Goal: Entertainment & Leisure: Consume media (video, audio)

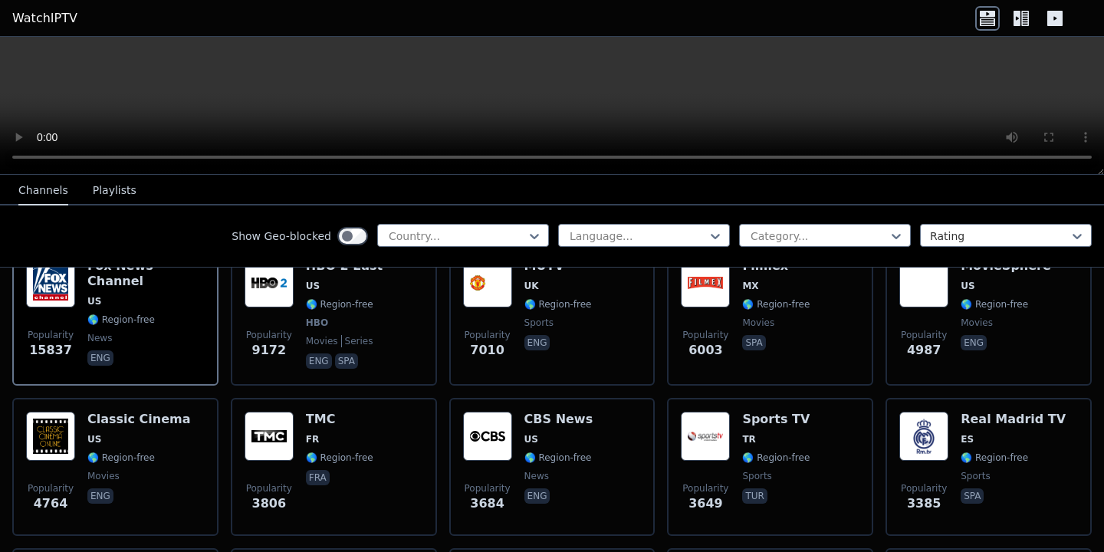
scroll to position [207, 0]
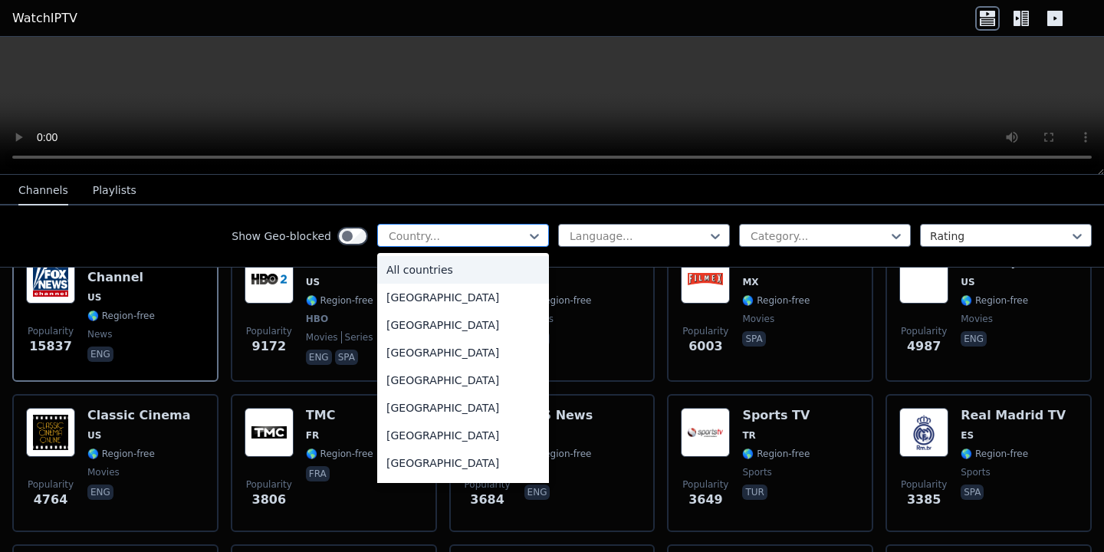
click at [488, 228] on div at bounding box center [457, 235] width 140 height 15
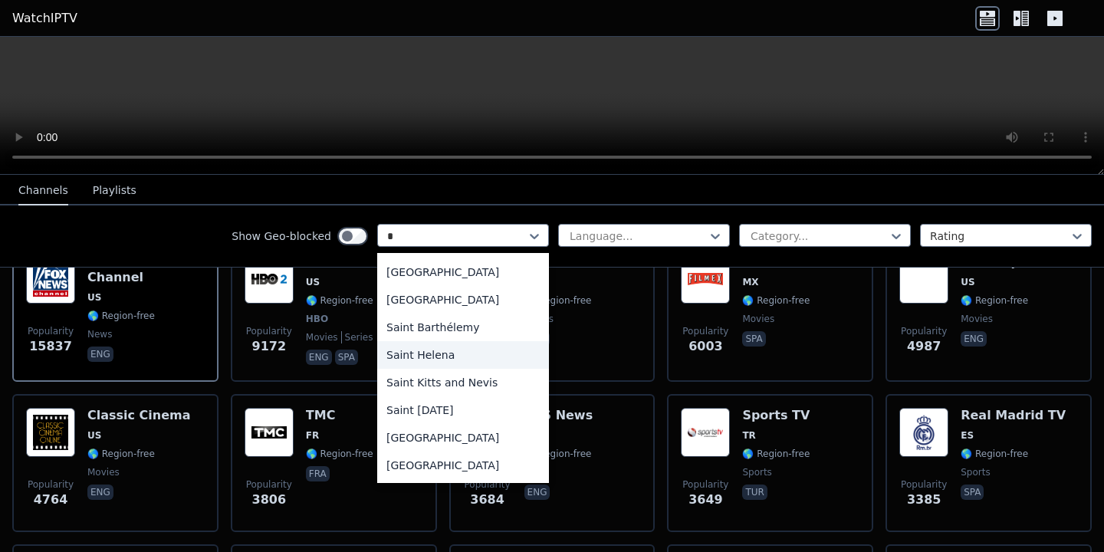
scroll to position [1142, 0]
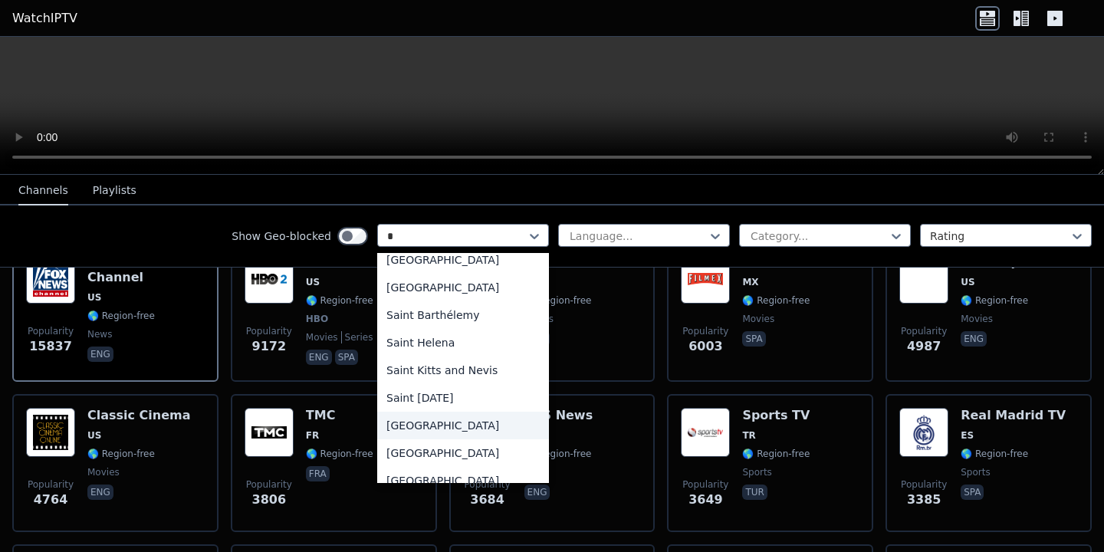
type input "**"
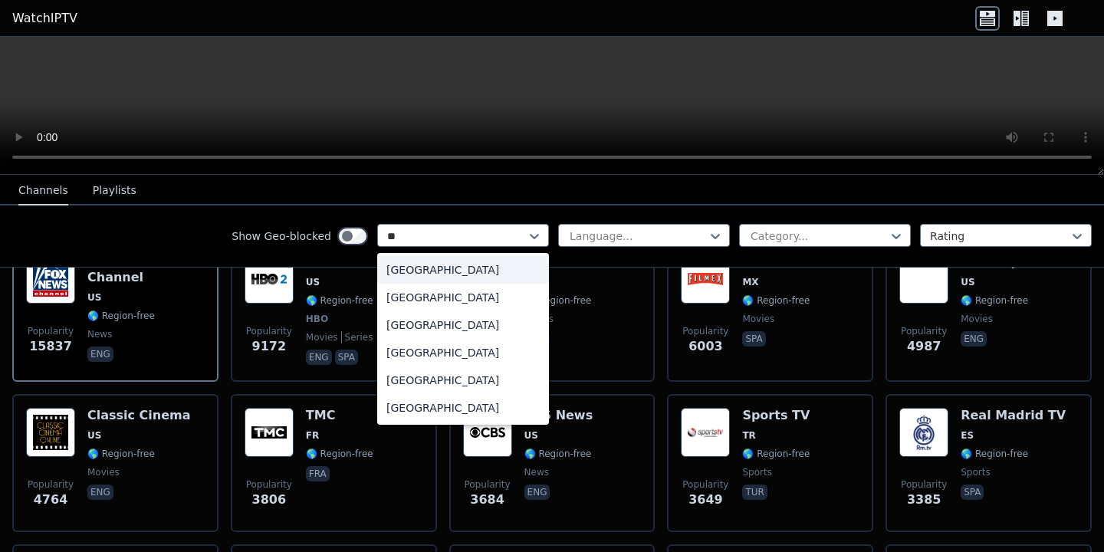
scroll to position [0, 0]
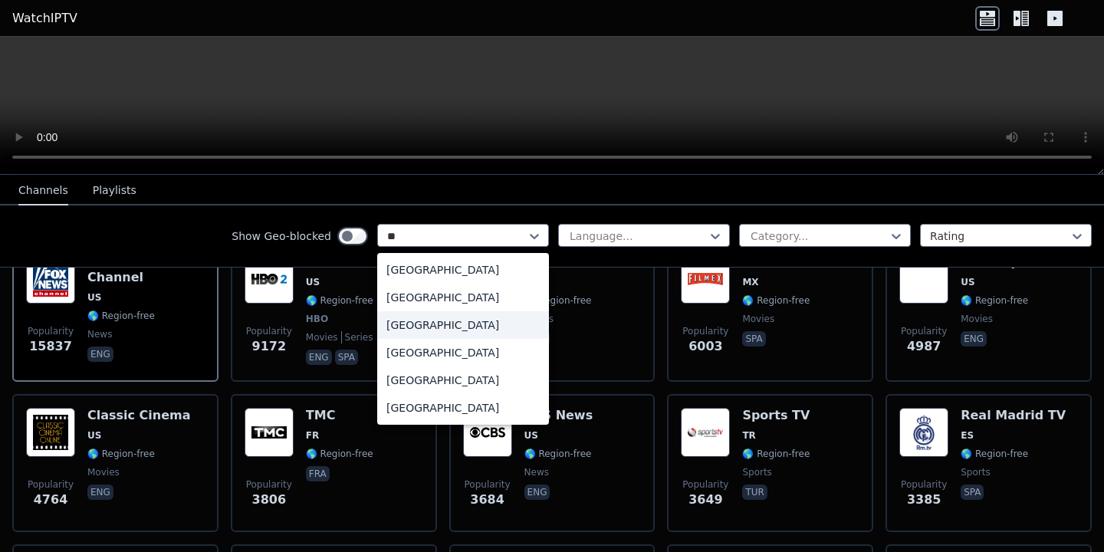
click at [425, 327] on div "[GEOGRAPHIC_DATA]" at bounding box center [463, 325] width 172 height 28
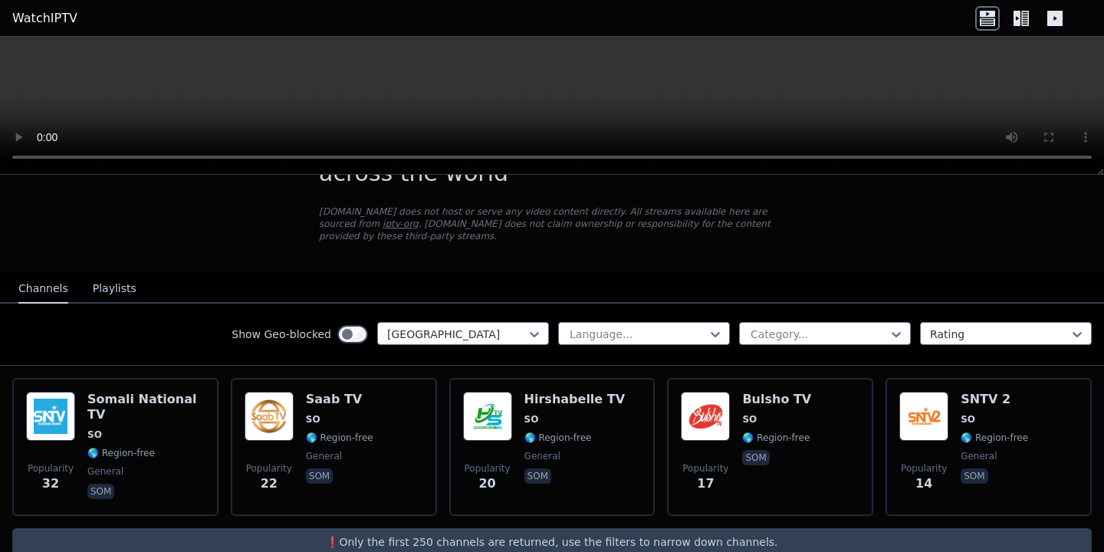
scroll to position [98, 0]
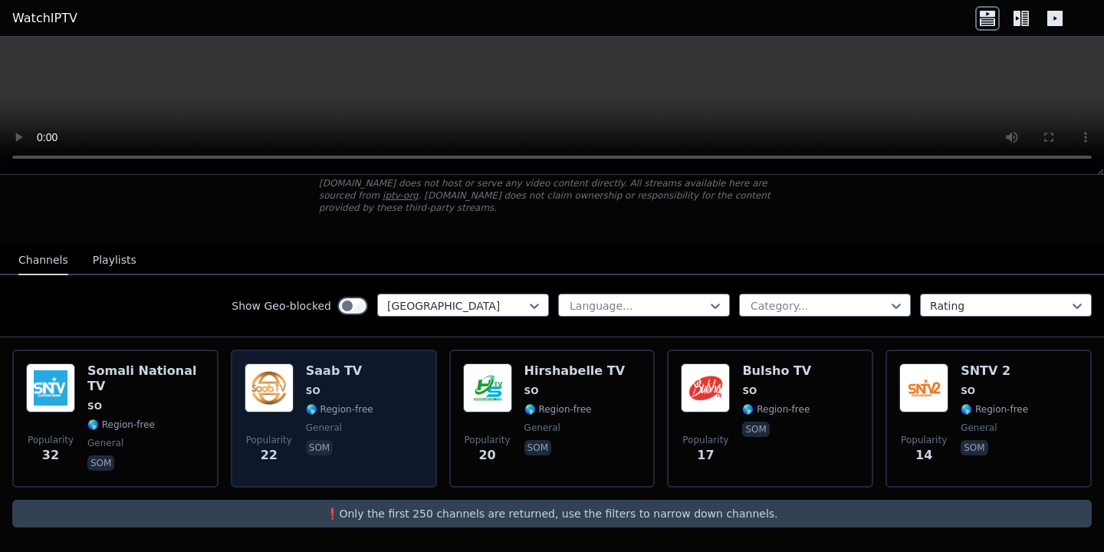
click at [333, 393] on span "SO" at bounding box center [339, 391] width 67 height 12
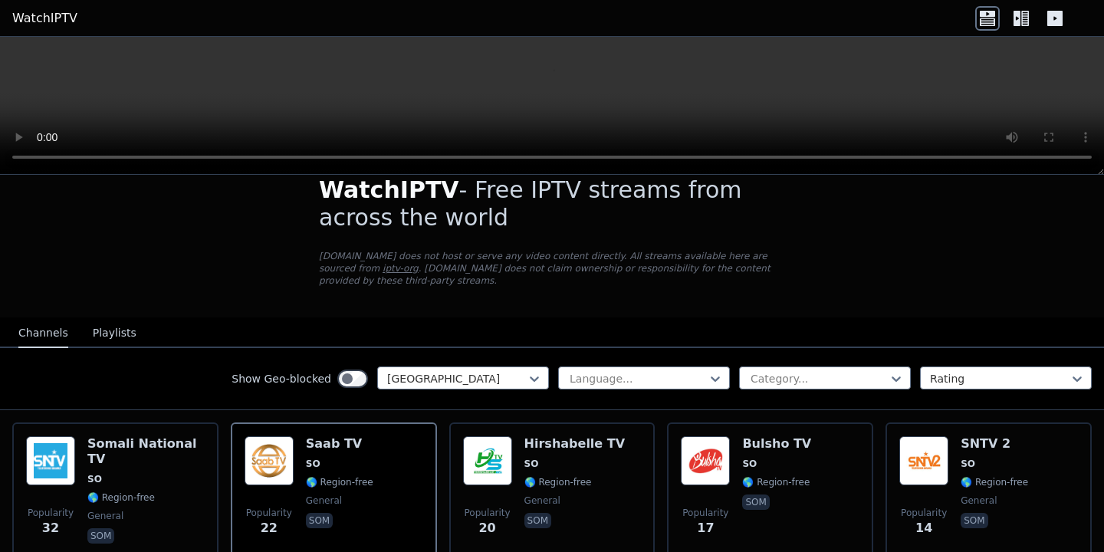
scroll to position [0, 0]
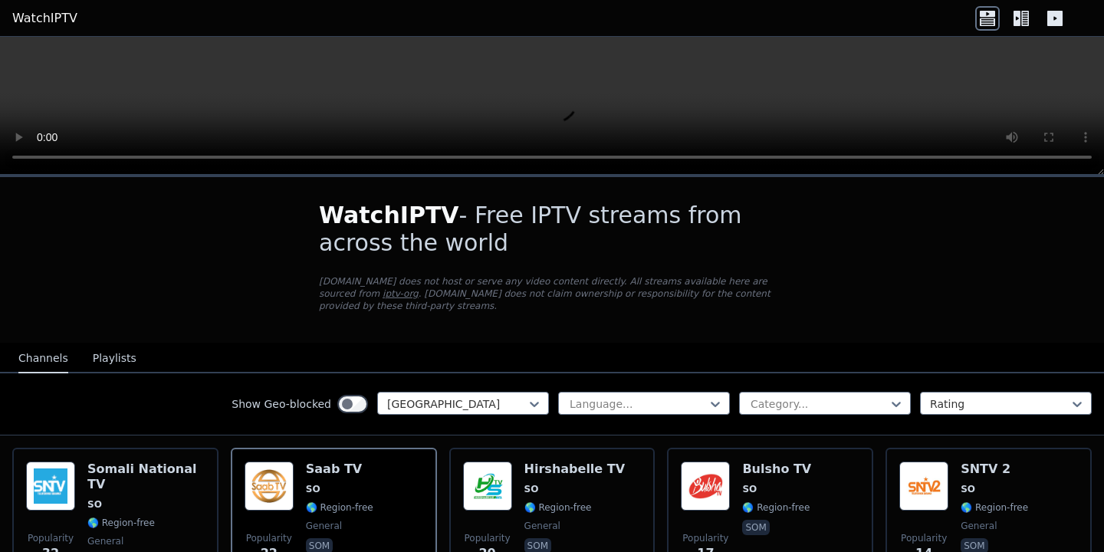
click at [1020, 15] on icon at bounding box center [1017, 18] width 7 height 15
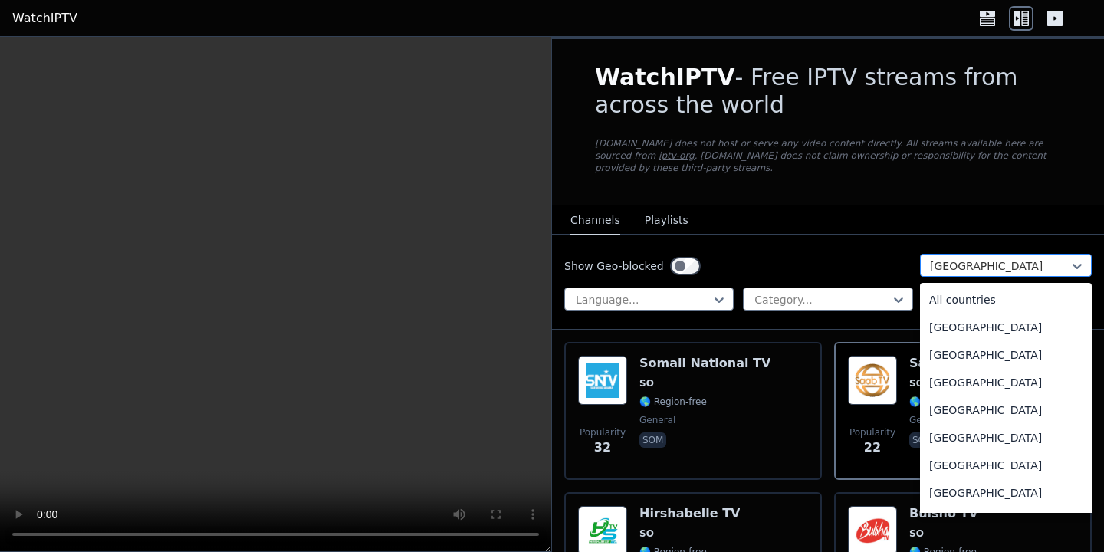
click at [935, 274] on div "[GEOGRAPHIC_DATA]" at bounding box center [1006, 265] width 172 height 23
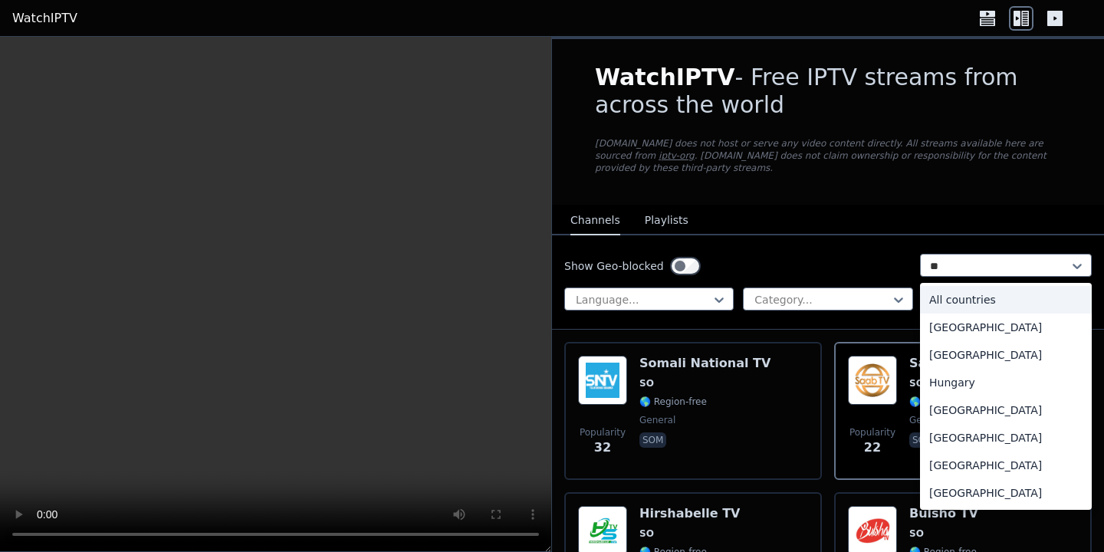
type input "***"
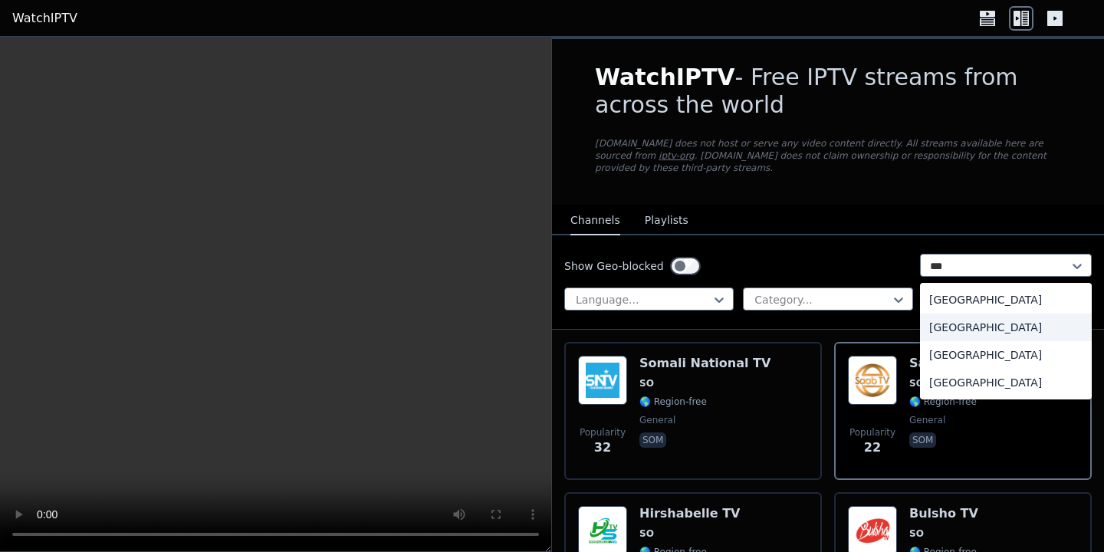
click at [1024, 333] on div "[GEOGRAPHIC_DATA]" at bounding box center [1006, 328] width 172 height 28
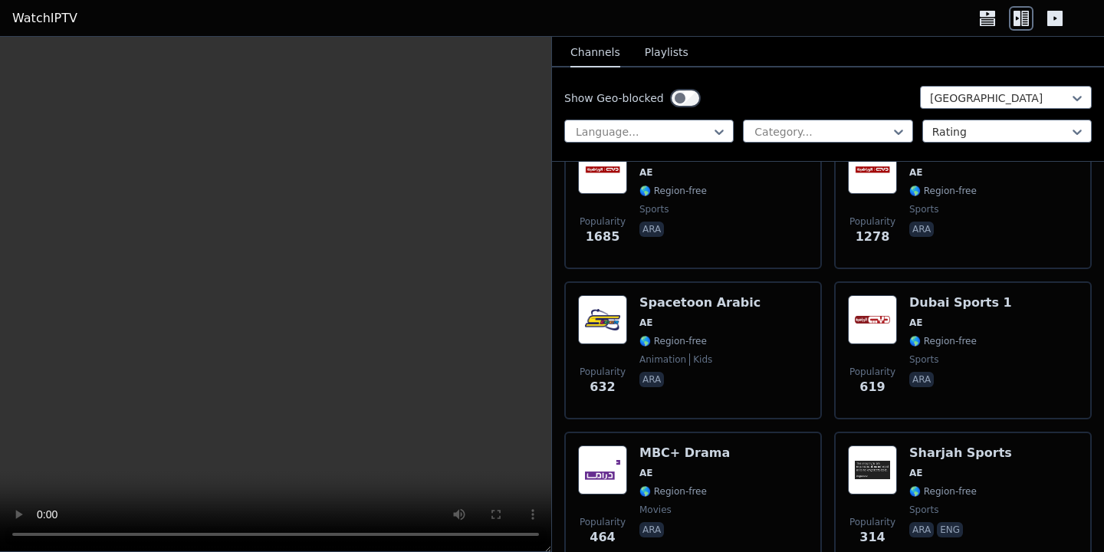
scroll to position [240, 0]
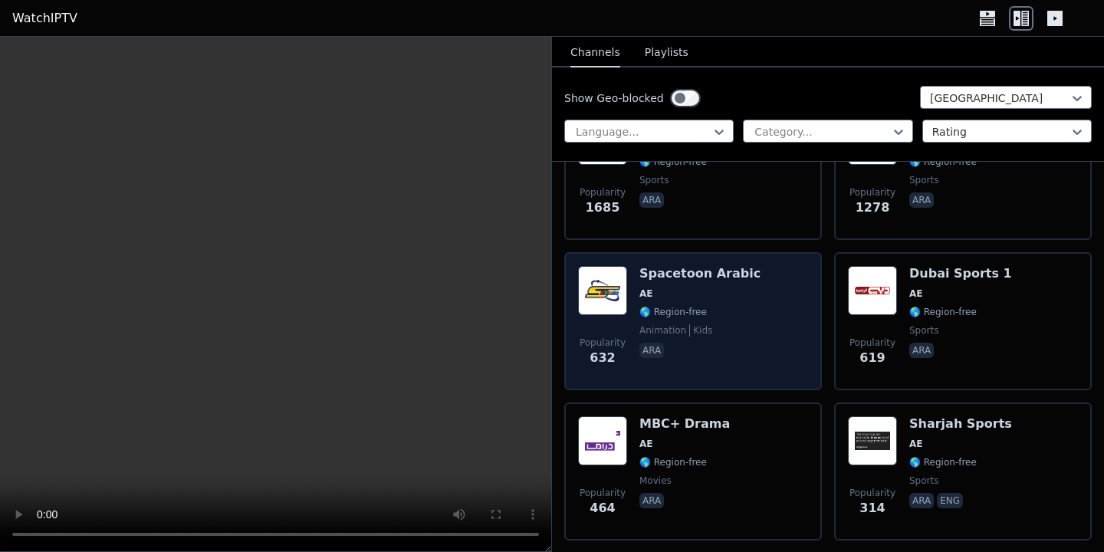
click at [682, 284] on div "Spacetoon Arabic AE 🌎 Region-free animation kids ara" at bounding box center [699, 321] width 121 height 110
click at [636, 300] on div "Popularity 632 Spacetoon Arabic AE 🌎 Region-free animation kids ara" at bounding box center [693, 321] width 230 height 110
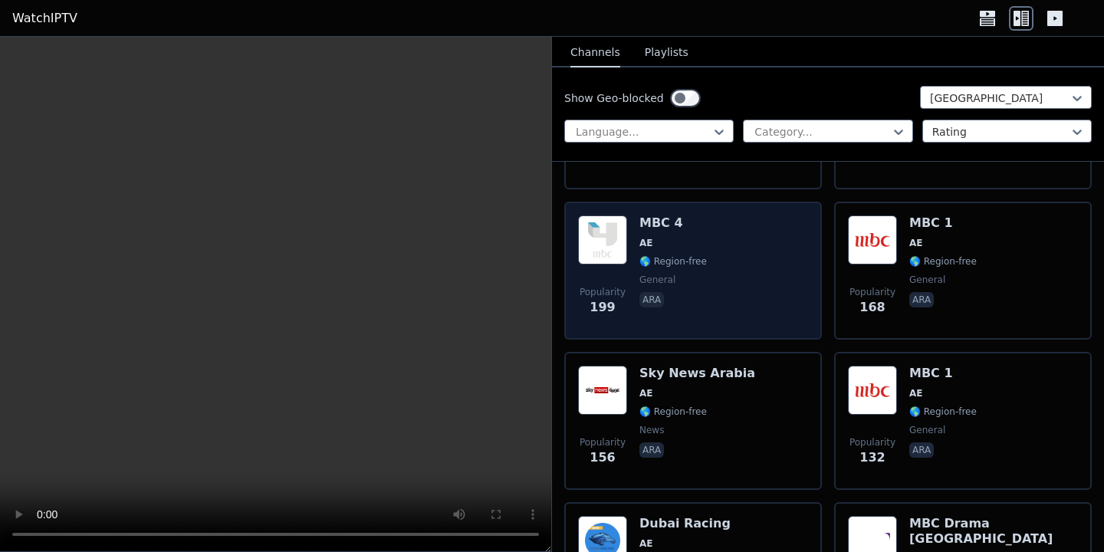
scroll to position [923, 0]
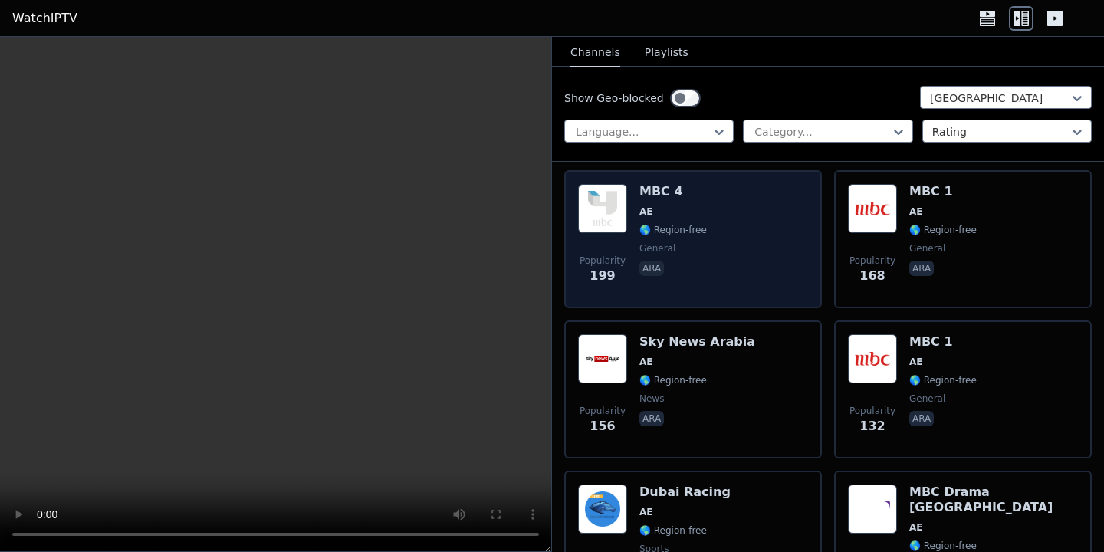
click at [666, 371] on div "Sky News Arabia AE 🌎 Region-free news ara" at bounding box center [697, 389] width 116 height 110
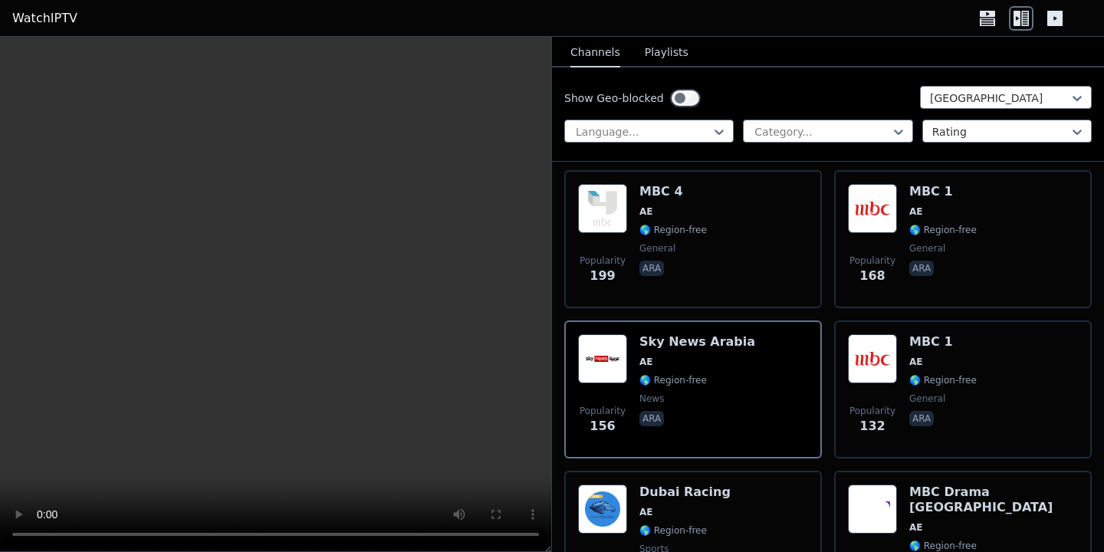
click at [761, 94] on div "Show Geo-blocked [GEOGRAPHIC_DATA]" at bounding box center [828, 98] width 528 height 25
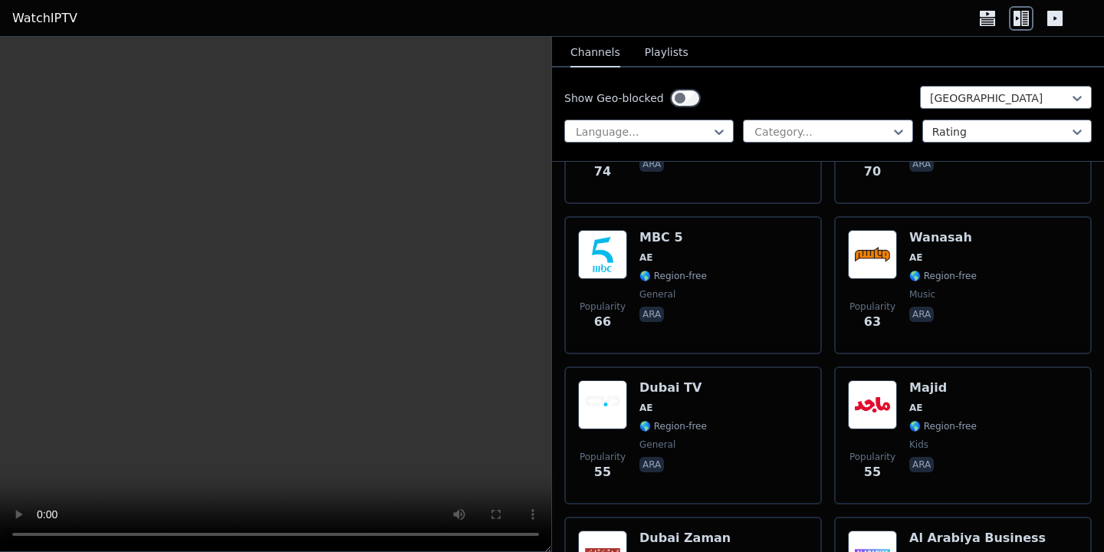
scroll to position [2053, 0]
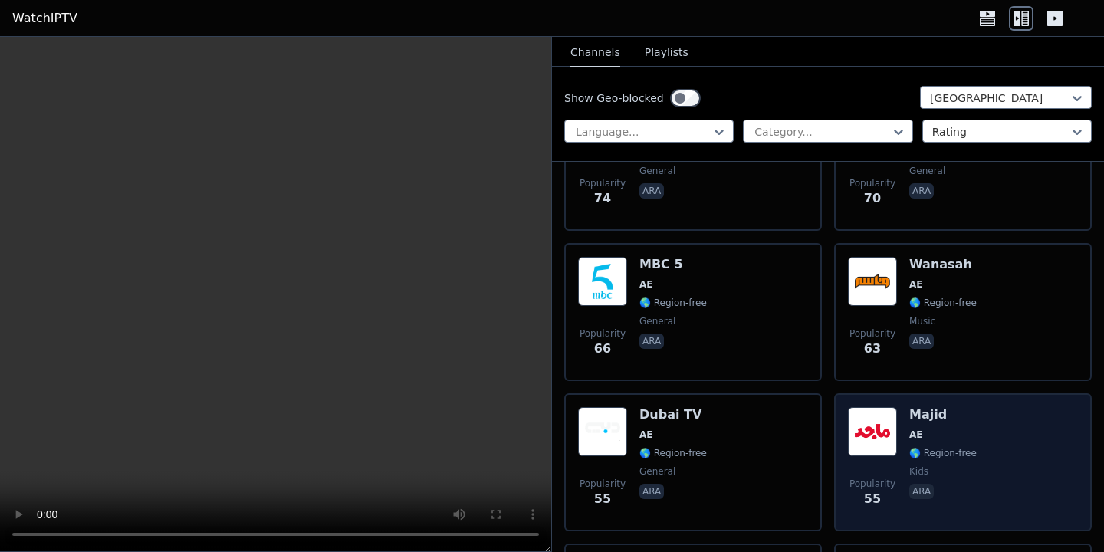
click at [915, 448] on span "🌎 Region-free" at bounding box center [942, 453] width 67 height 12
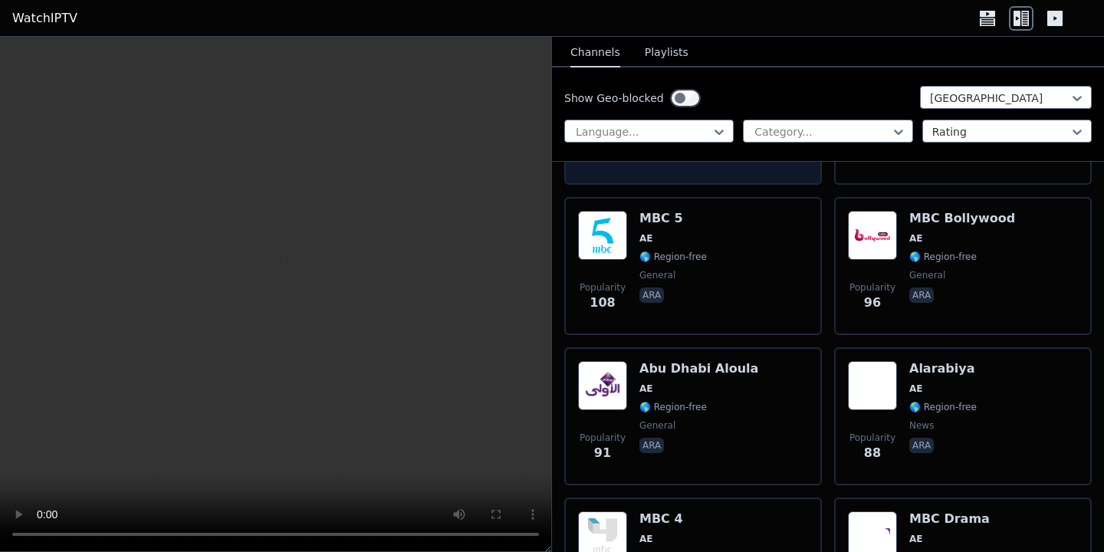
scroll to position [1464, 0]
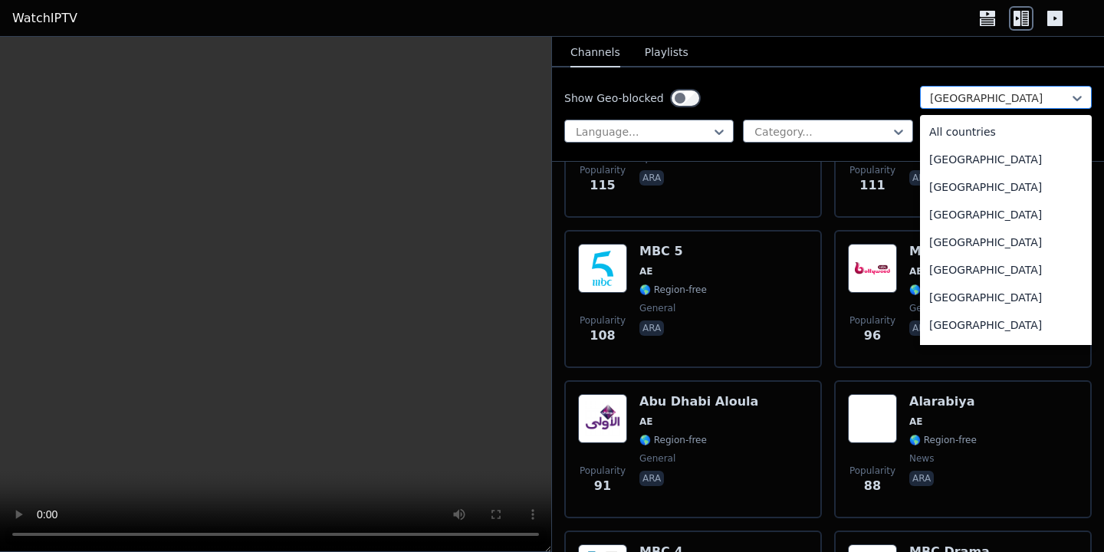
click at [956, 94] on div at bounding box center [1000, 97] width 140 height 15
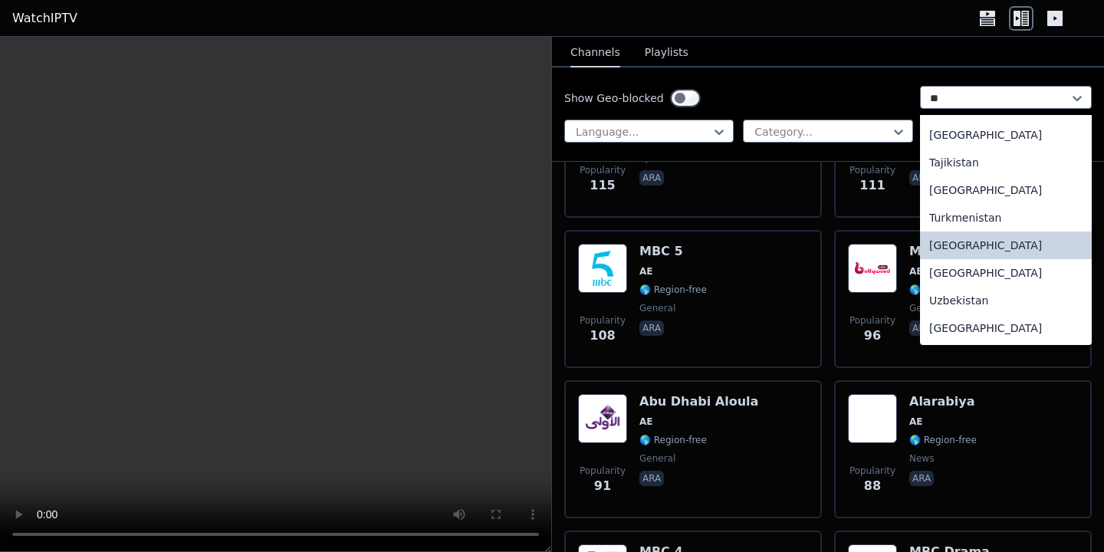
scroll to position [0, 0]
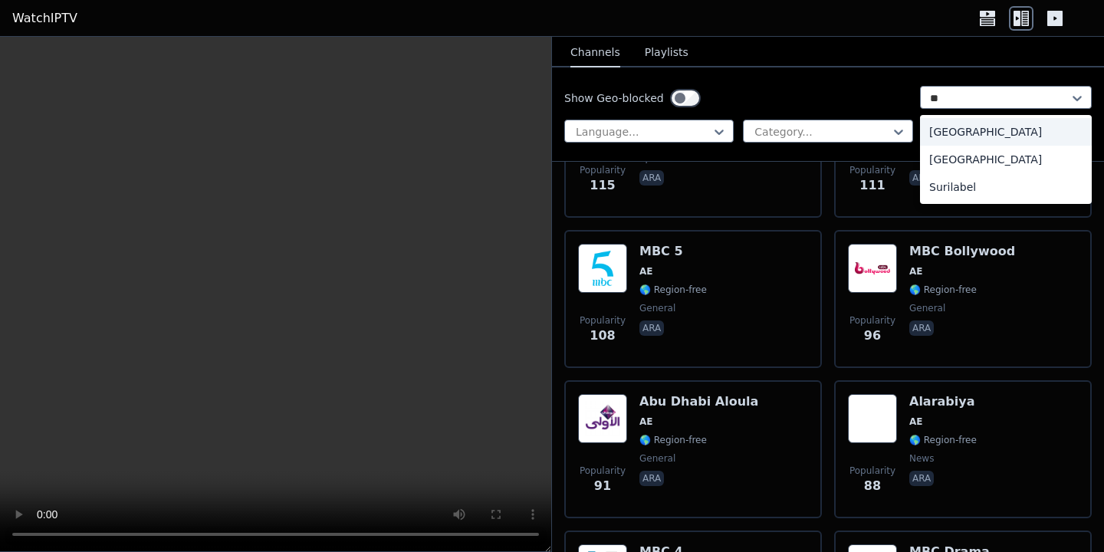
type input "*"
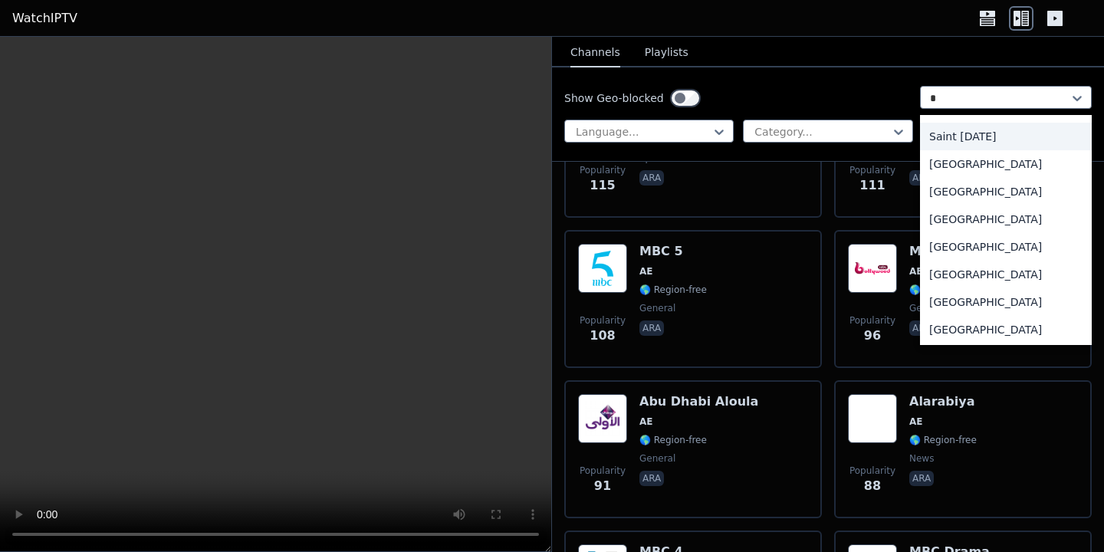
scroll to position [1291, 0]
click at [998, 193] on div "[GEOGRAPHIC_DATA]" at bounding box center [1006, 193] width 172 height 28
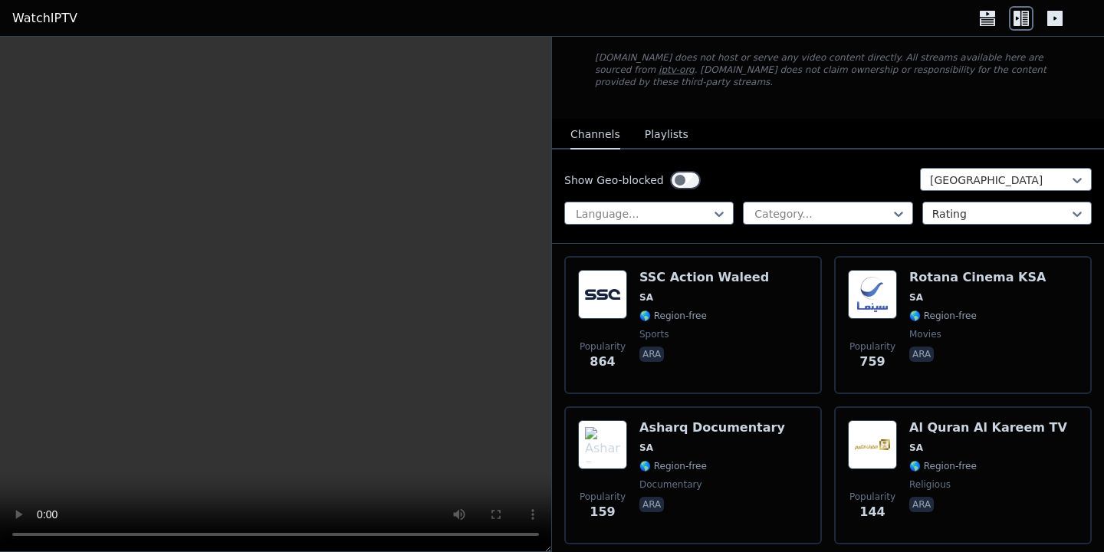
scroll to position [84, 0]
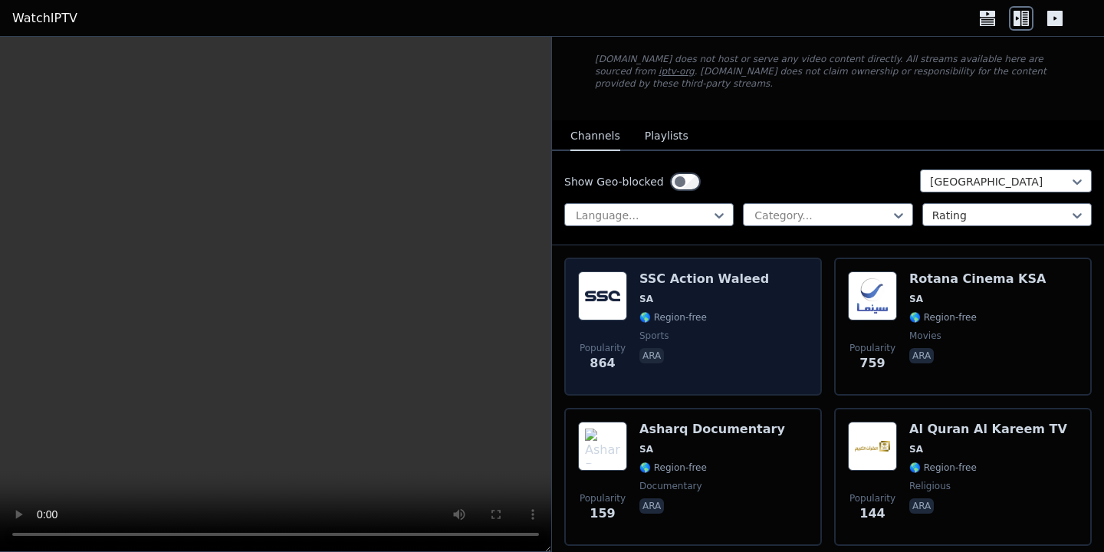
click at [740, 317] on span "🌎 Region-free" at bounding box center [704, 317] width 130 height 12
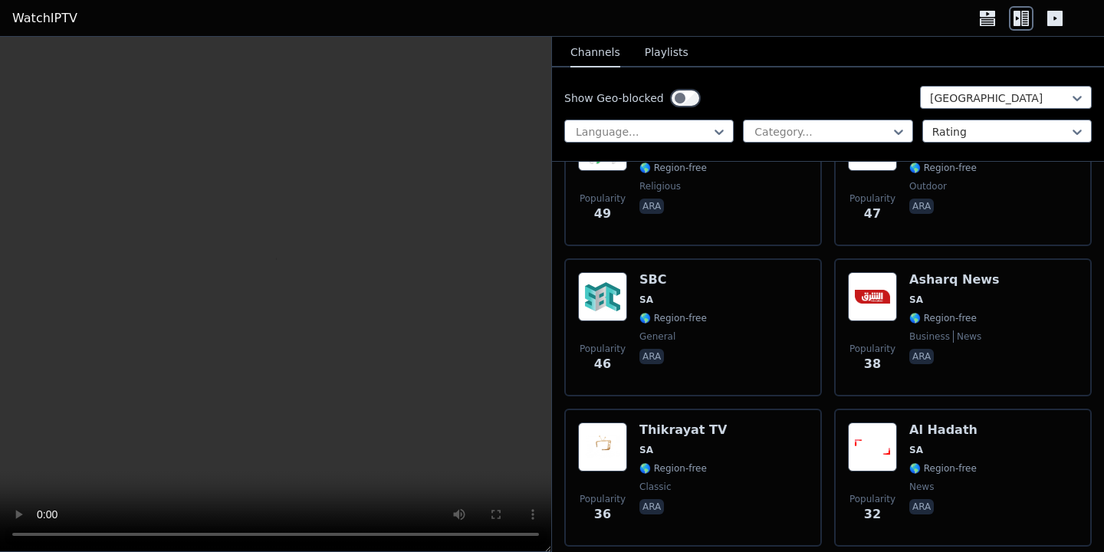
scroll to position [1142, 0]
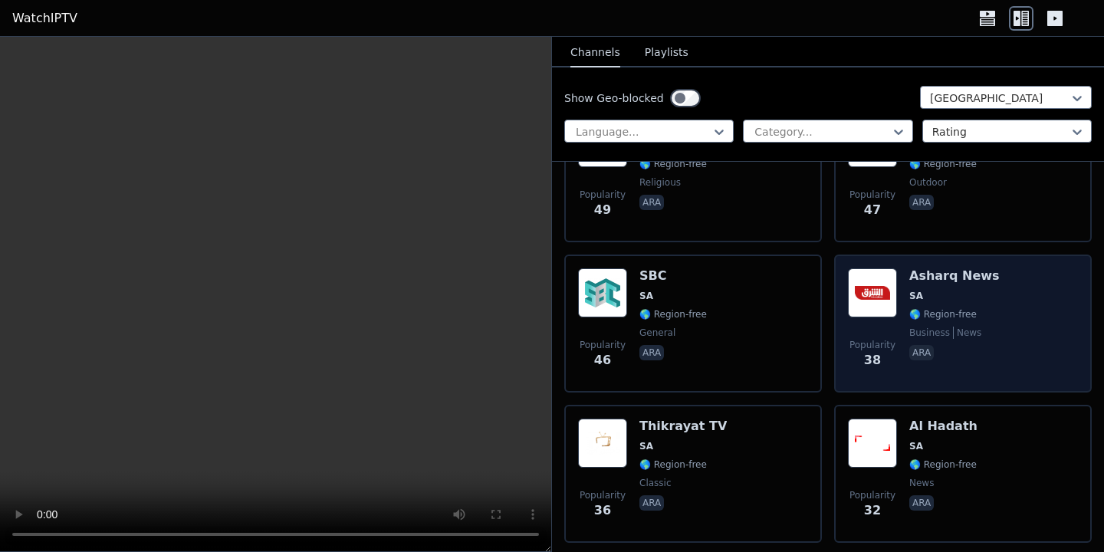
click at [893, 267] on div "Popularity 38 Asharq News SA 🌎 Region-free business news ara" at bounding box center [963, 324] width 258 height 138
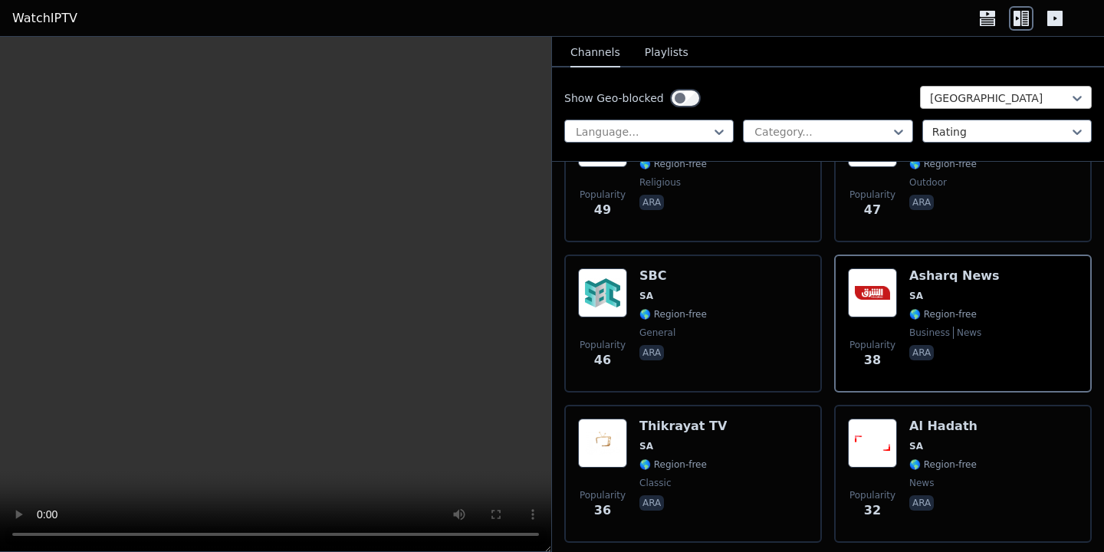
click at [978, 87] on div "[GEOGRAPHIC_DATA]" at bounding box center [1006, 97] width 172 height 23
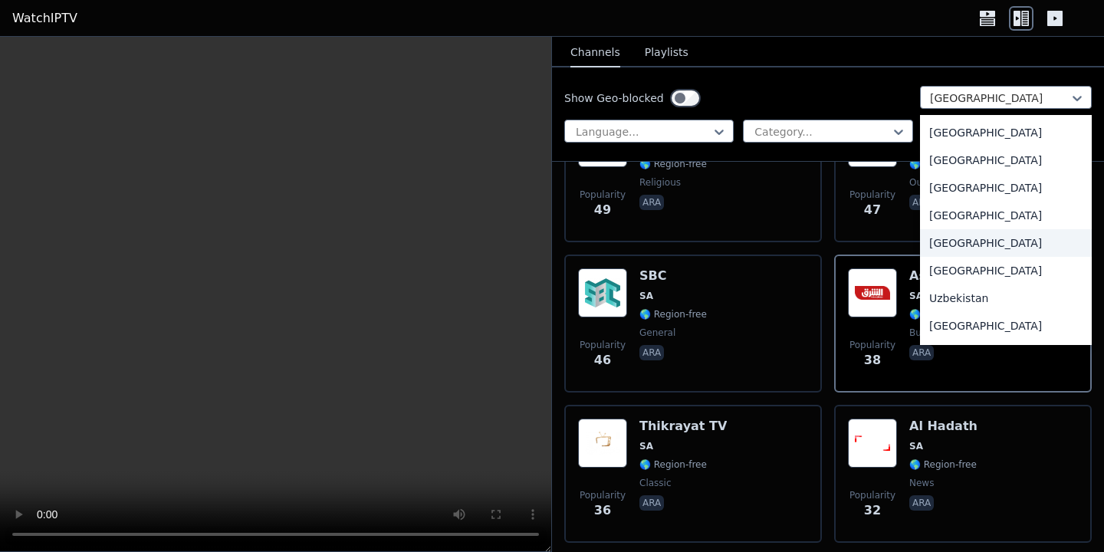
scroll to position [5314, 0]
click at [965, 192] on div "[GEOGRAPHIC_DATA]" at bounding box center [1006, 189] width 172 height 28
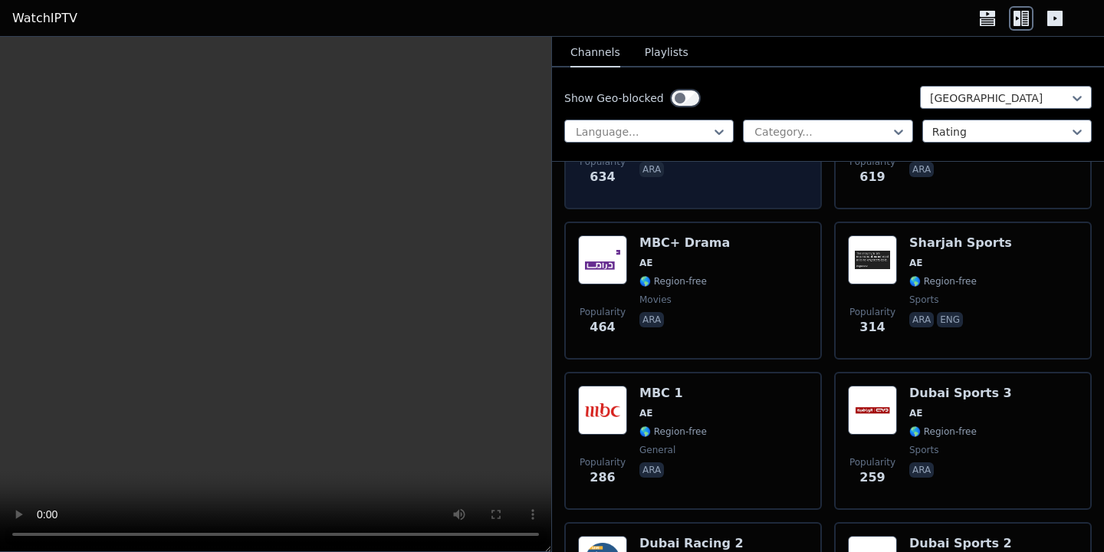
scroll to position [431, 0]
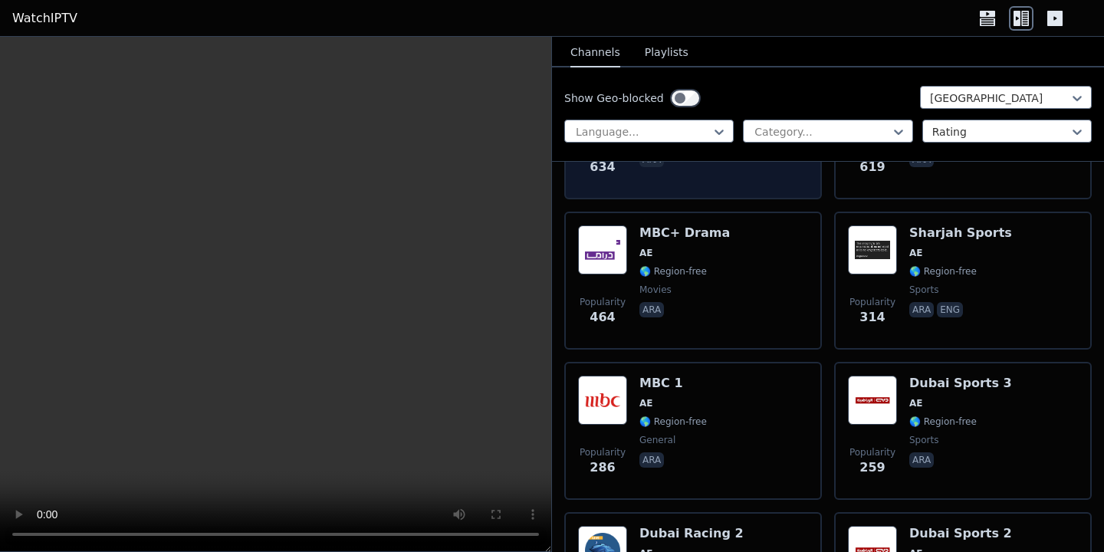
click at [765, 322] on div "Popularity 464 MBC+ Drama AE 🌎 Region-free movies ara" at bounding box center [693, 280] width 230 height 110
